Goal: Task Accomplishment & Management: Use online tool/utility

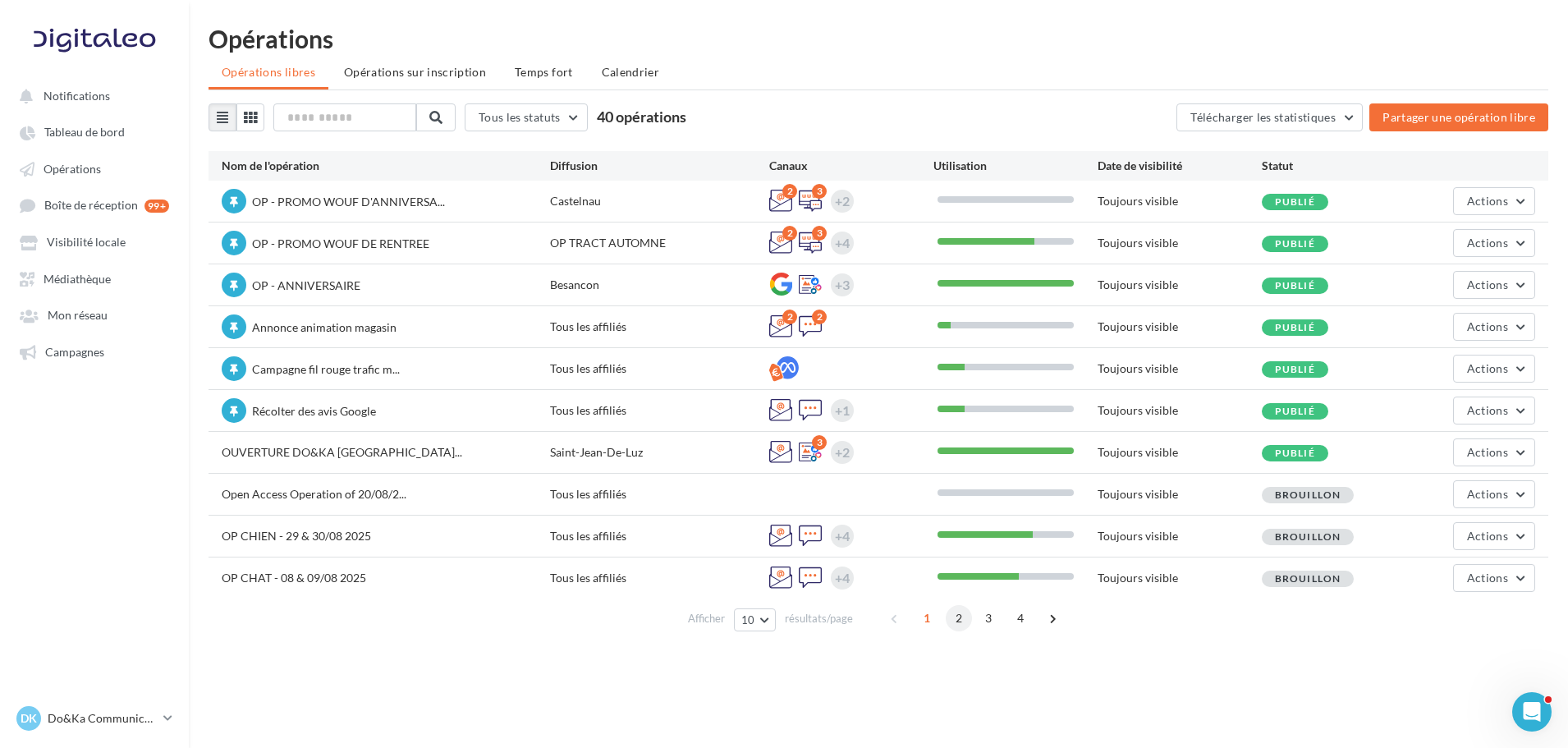
click at [951, 626] on span "2" at bounding box center [958, 618] width 26 height 26
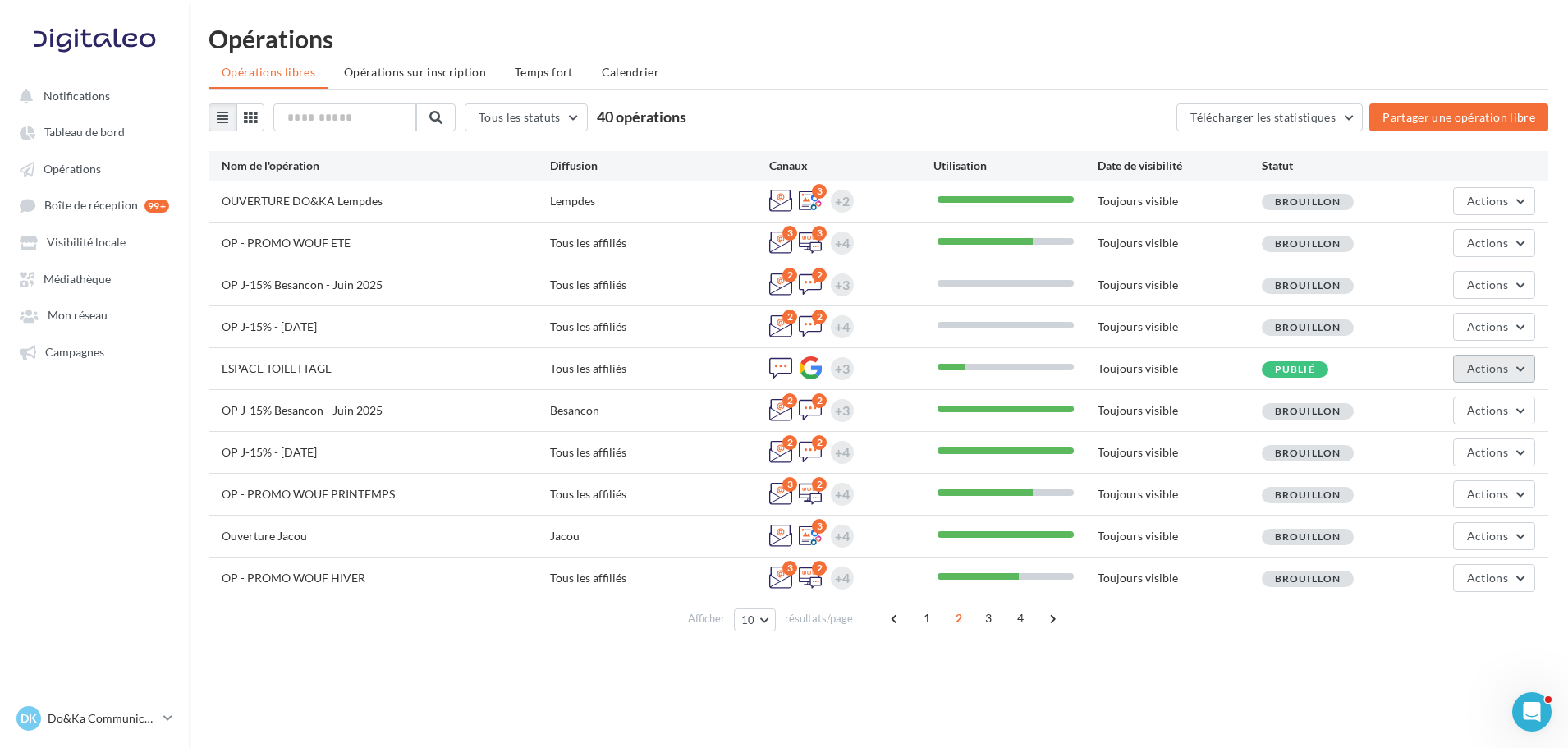
click at [1483, 359] on button "Actions" at bounding box center [1494, 368] width 82 height 28
click at [1091, 679] on div "Notifications Tableau de bord Opérations" at bounding box center [784, 399] width 1568 height 748
click at [994, 46] on div "Opérations" at bounding box center [877, 38] width 1339 height 25
click at [786, 68] on ul "Opérations libres Opérations sur inscription Temps fort Calendrier" at bounding box center [877, 73] width 1339 height 33
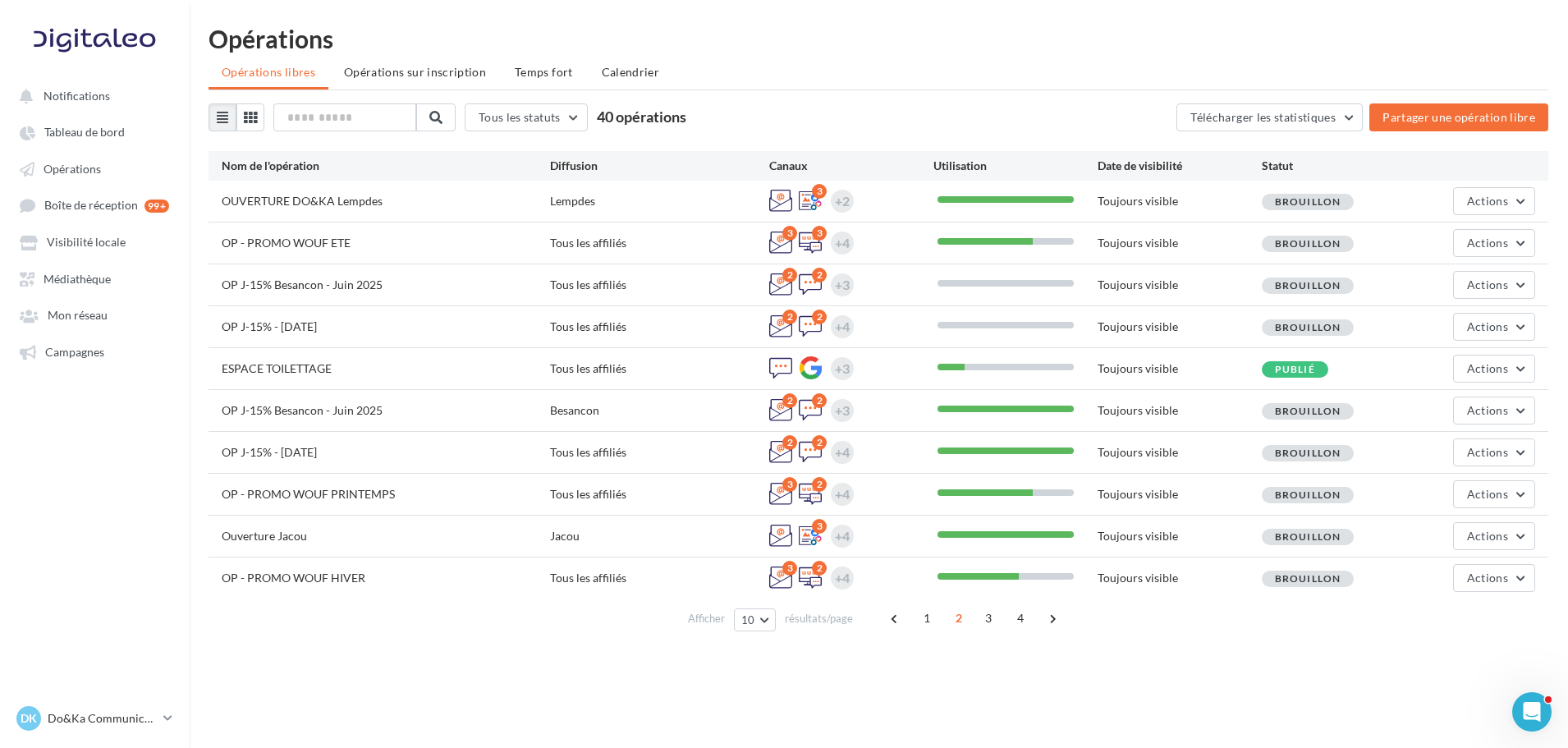
click at [782, 54] on div "Opérations Opérations libres Opérations sur inscription Temps fort Calendrier T…" at bounding box center [878, 335] width 1379 height 618
click at [1453, 661] on div "Notifications Tableau de bord Opérations" at bounding box center [784, 399] width 1568 height 748
click at [1471, 362] on span "Actions" at bounding box center [1488, 368] width 41 height 14
click at [1378, 359] on div "Publié" at bounding box center [1344, 367] width 164 height 17
click at [1489, 360] on button "Actions" at bounding box center [1494, 368] width 82 height 28
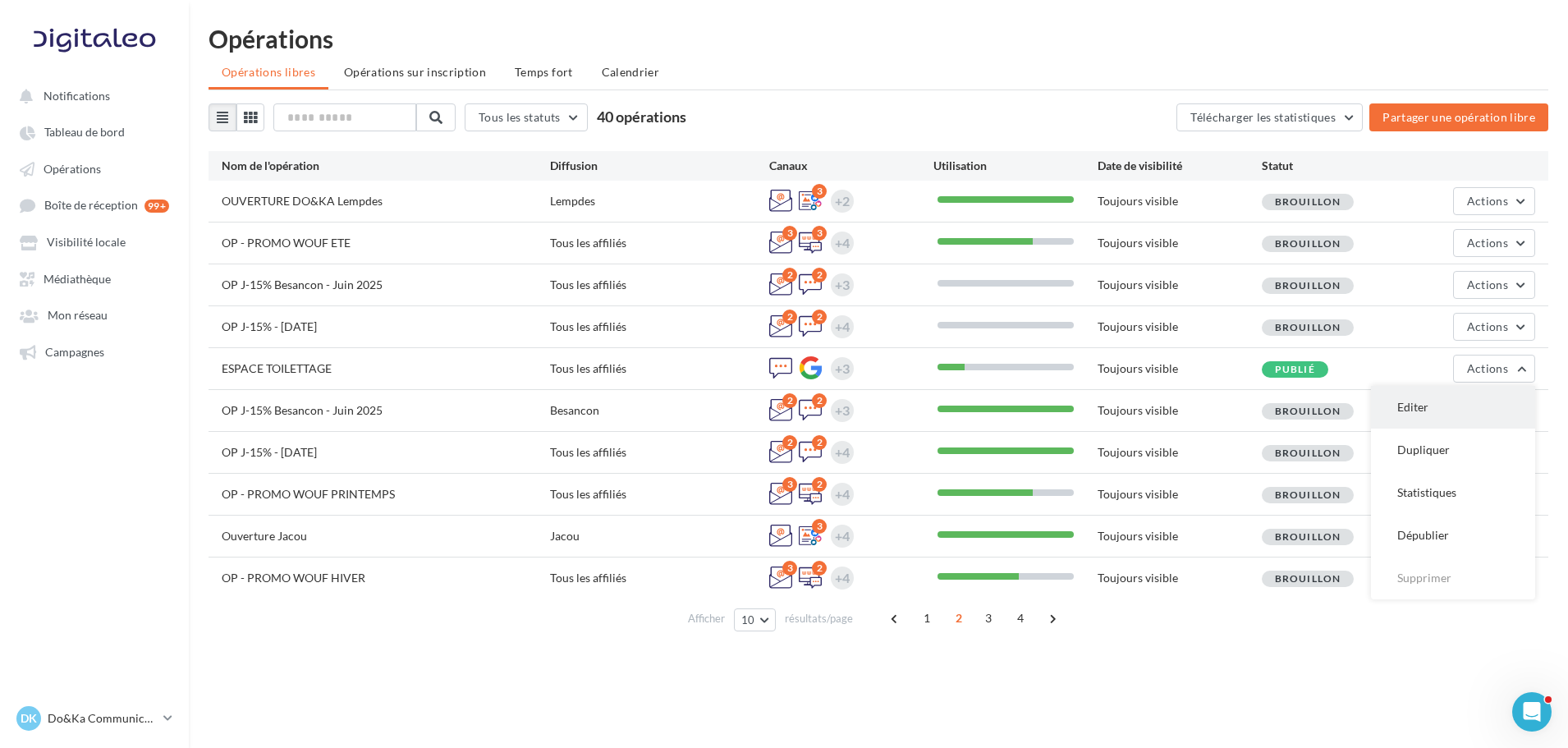
click at [1450, 399] on button "Editer" at bounding box center [1453, 408] width 164 height 43
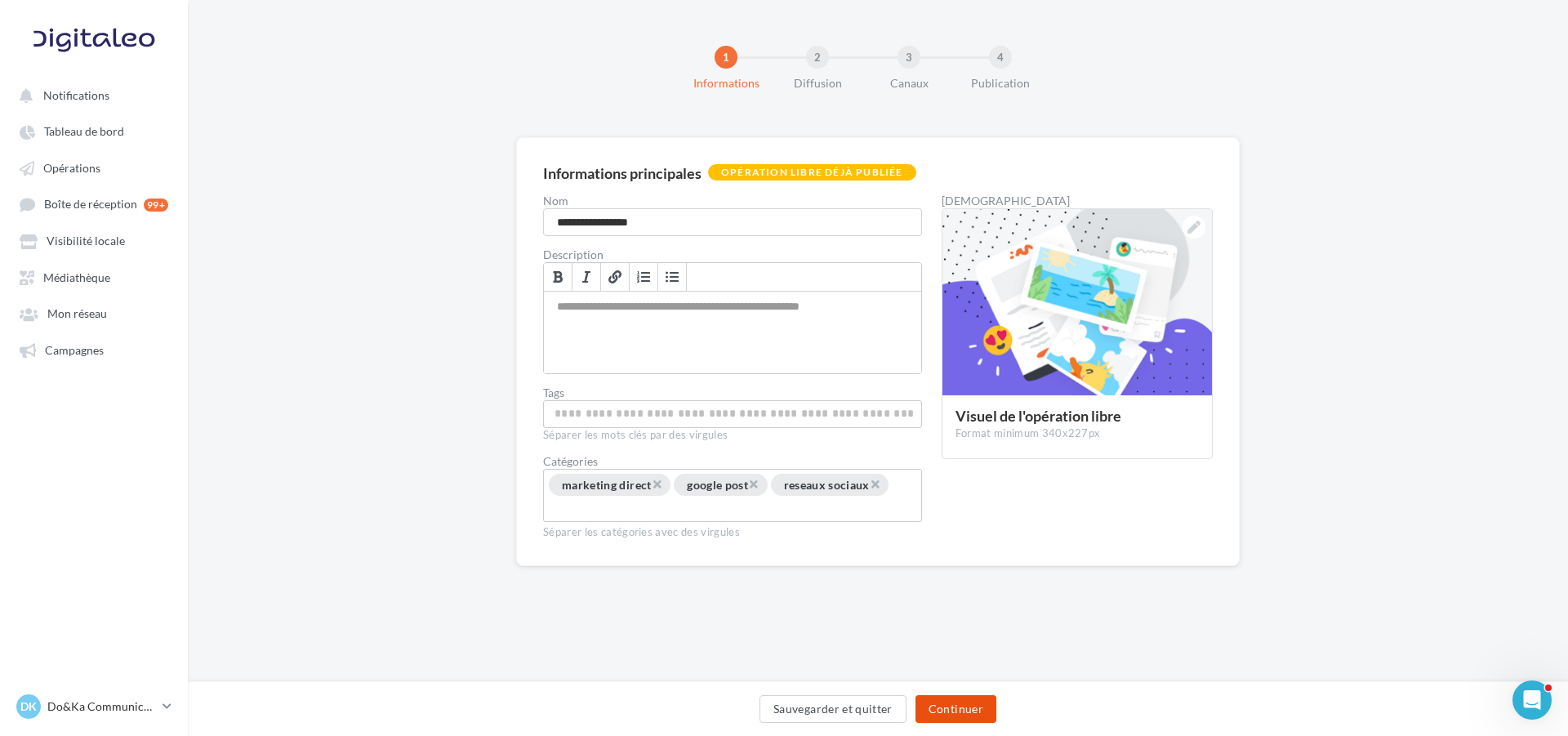
click at [977, 702] on button "Continuer" at bounding box center [956, 708] width 81 height 28
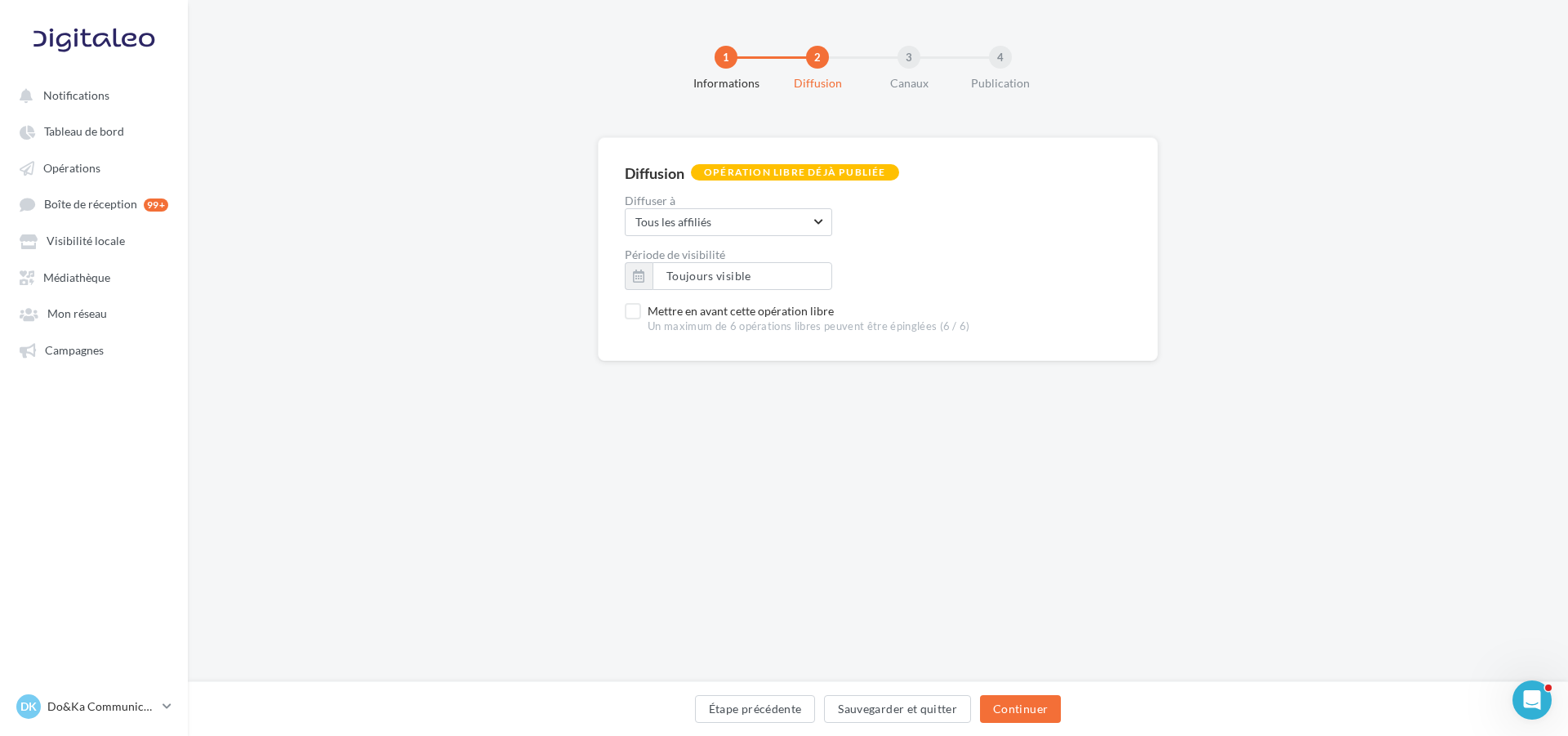
click at [631, 308] on div "Mettre en avant cette opération libre Un maximum de 6 opérations libres peuvent…" at bounding box center [878, 318] width 507 height 31
click at [636, 307] on div "Mettre en avant cette opération libre Un maximum de 6 opérations libres peuvent…" at bounding box center [878, 318] width 507 height 31
click at [752, 228] on span "Tous les affiliés" at bounding box center [723, 222] width 175 height 16
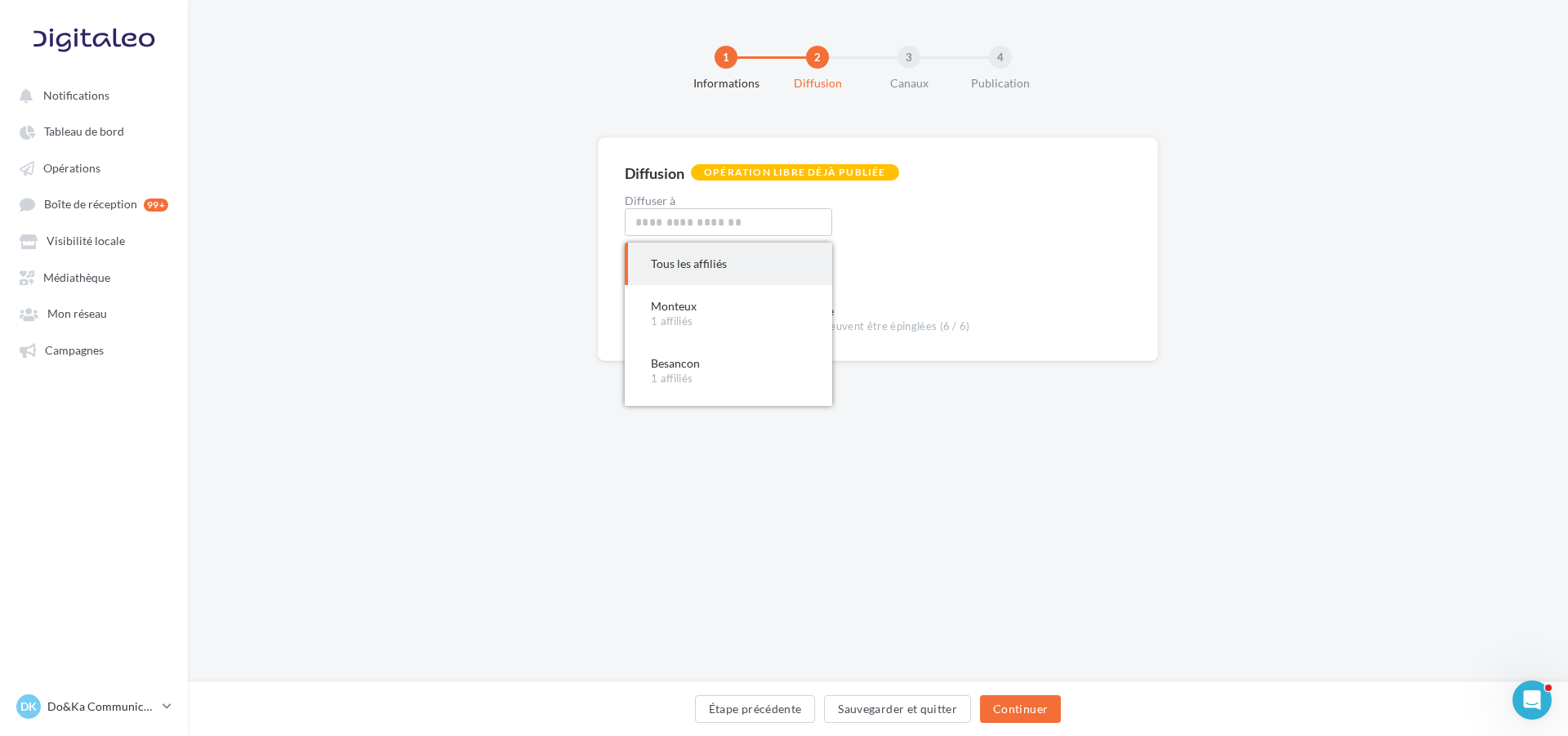
click at [896, 233] on div "Diffuser à Tous les affiliés Tous les affiliés Tous les affiliés Monteux 1 affi…" at bounding box center [878, 216] width 507 height 41
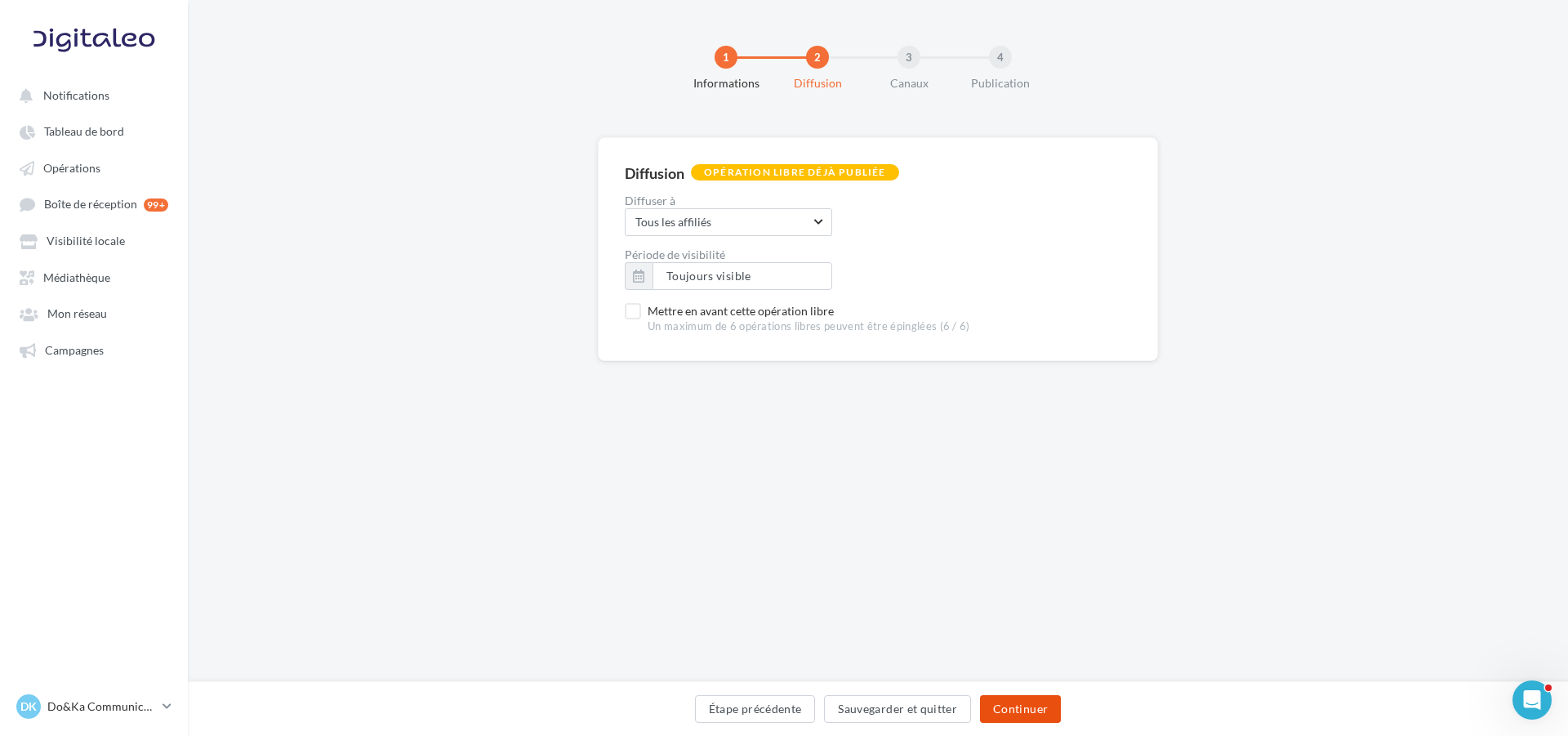
click at [1029, 718] on button "Continuer" at bounding box center [1020, 708] width 81 height 28
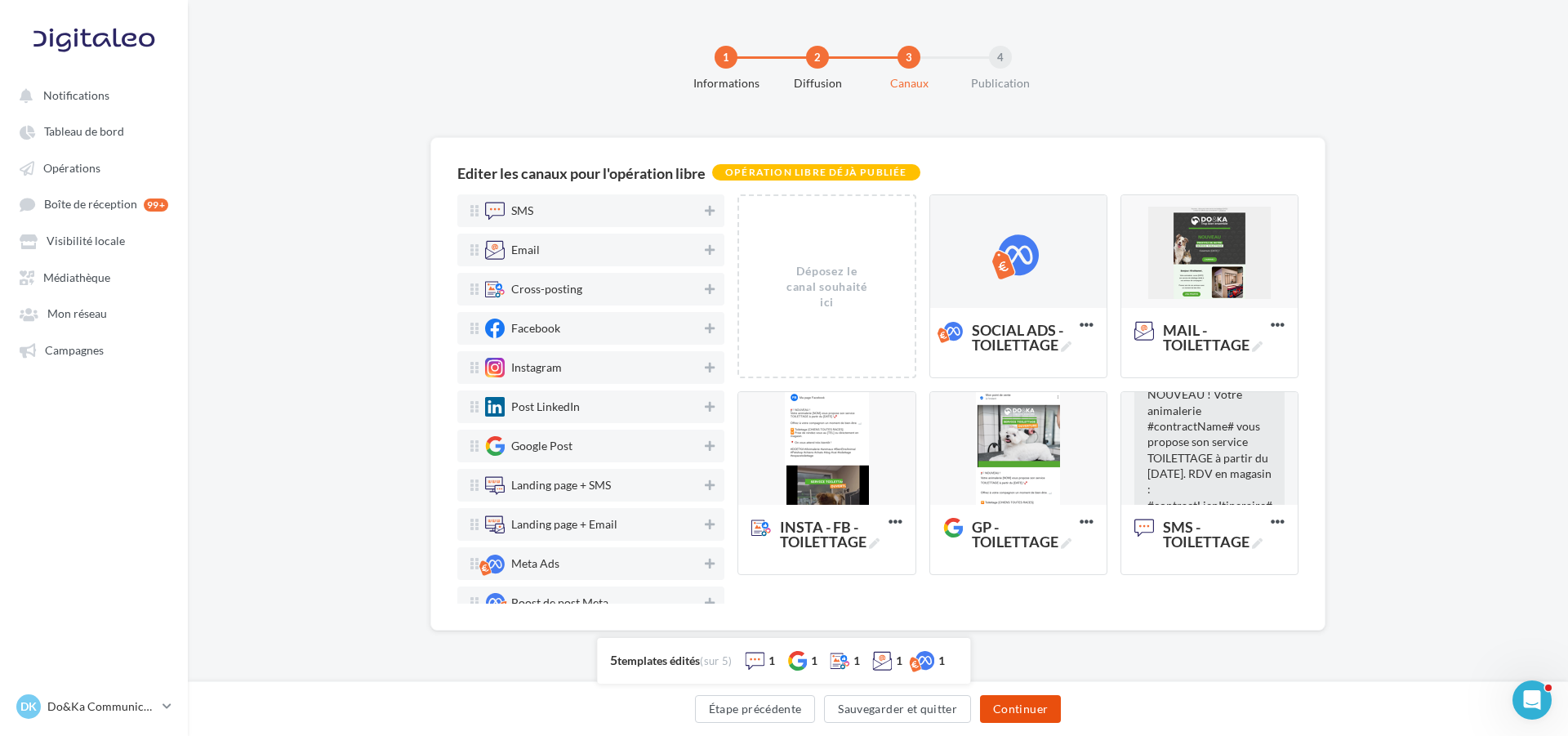
click at [1020, 713] on button "Continuer" at bounding box center [1020, 708] width 81 height 28
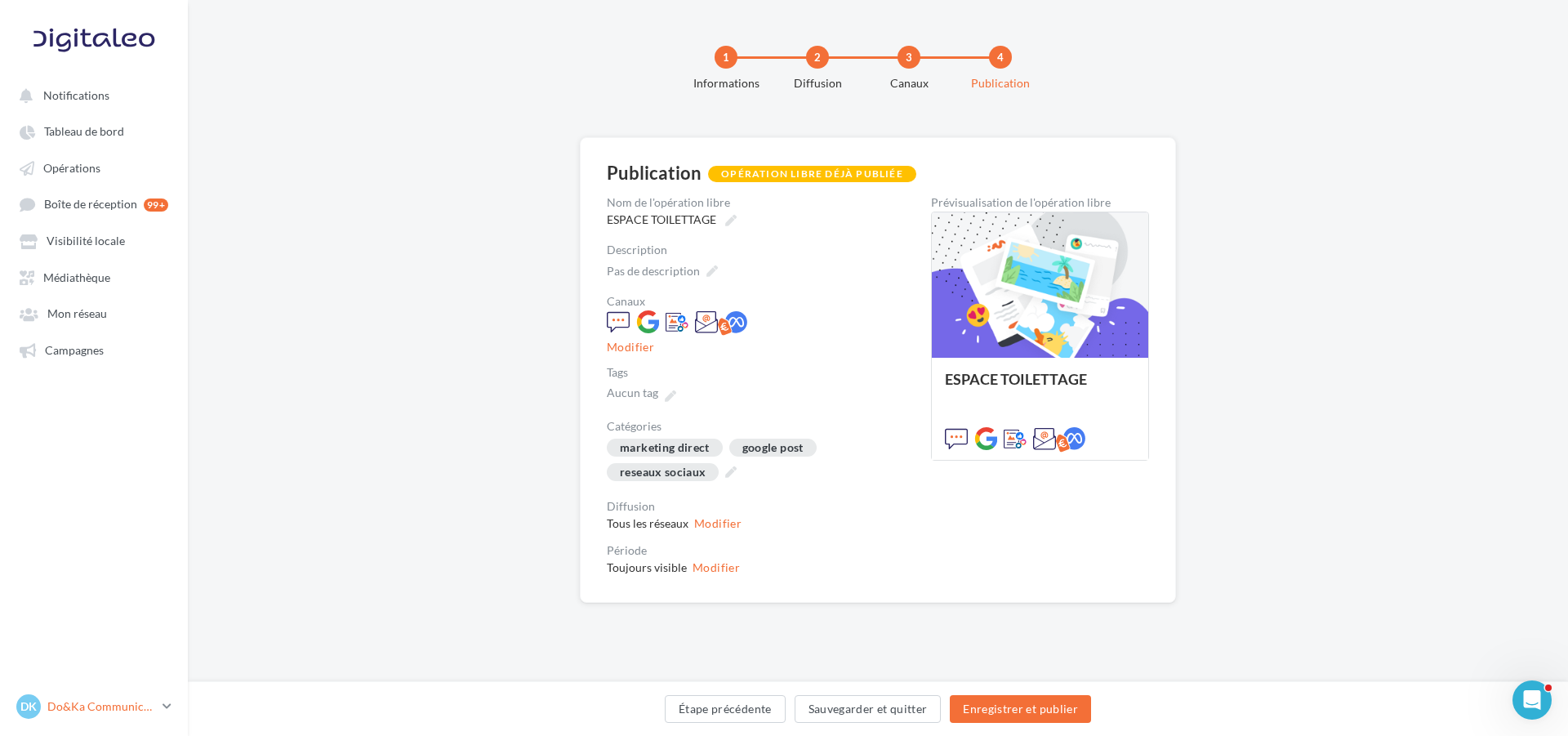
click at [153, 705] on div "DK Do&Ka Communication [EMAIL_ADDRESS][DOMAIN_NAME]" at bounding box center [85, 707] width 140 height 25
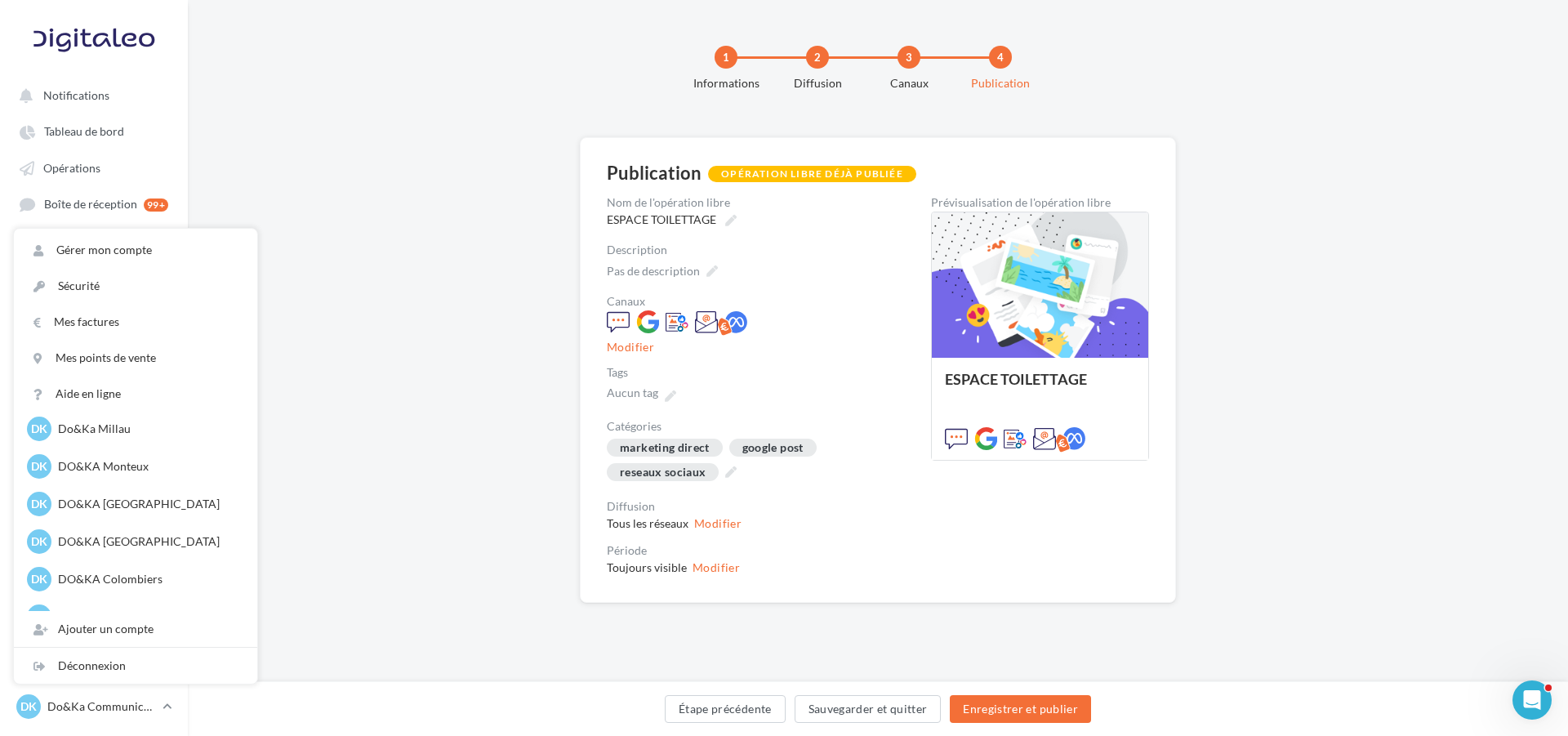
scroll to position [164, 0]
click at [149, 468] on p "DO&KA [GEOGRAPHIC_DATA]" at bounding box center [148, 467] width 180 height 16
